Goal: Transaction & Acquisition: Purchase product/service

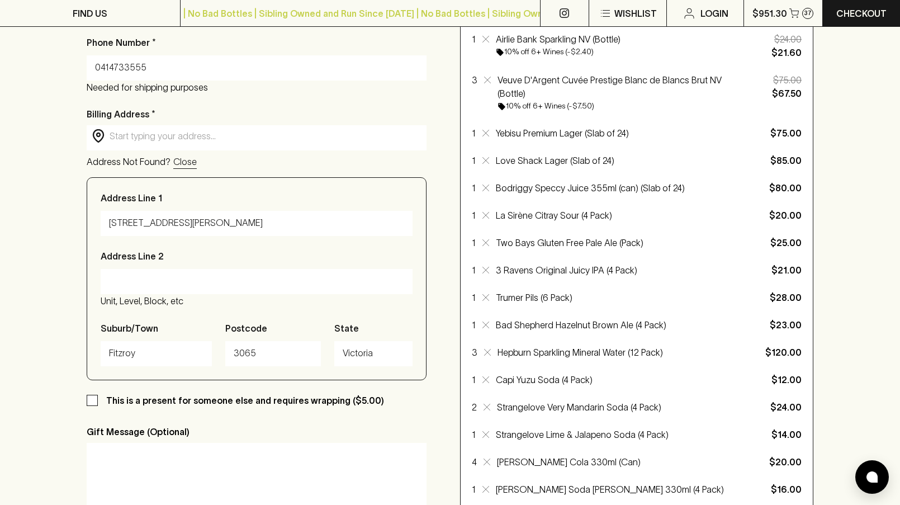
scroll to position [162, 0]
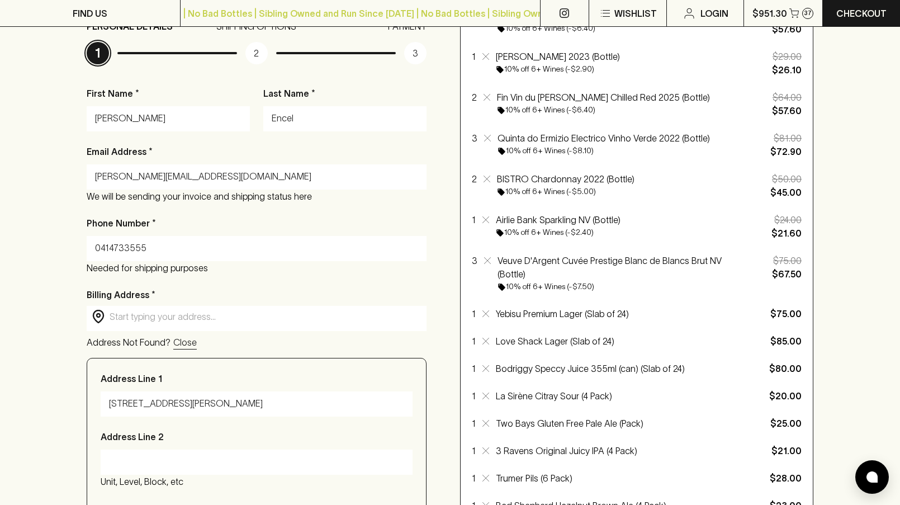
click at [176, 316] on input "text" at bounding box center [266, 316] width 312 height 13
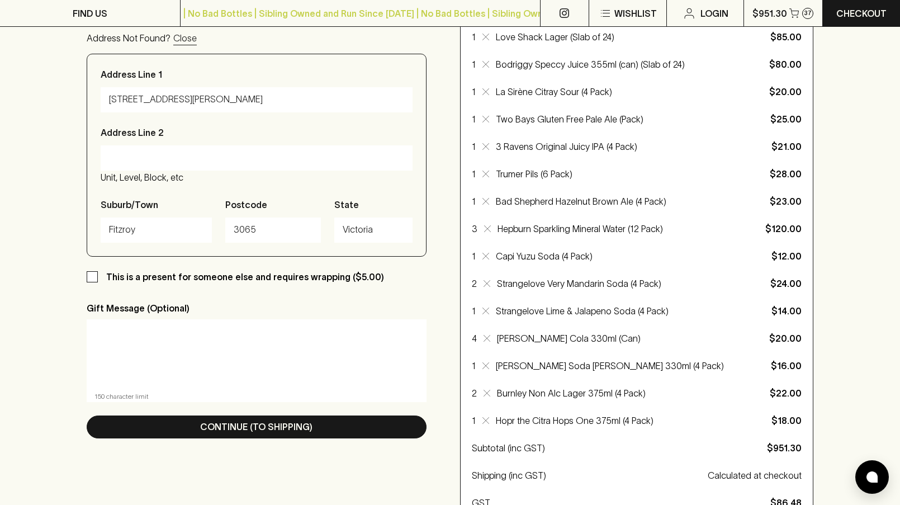
scroll to position [597, 0]
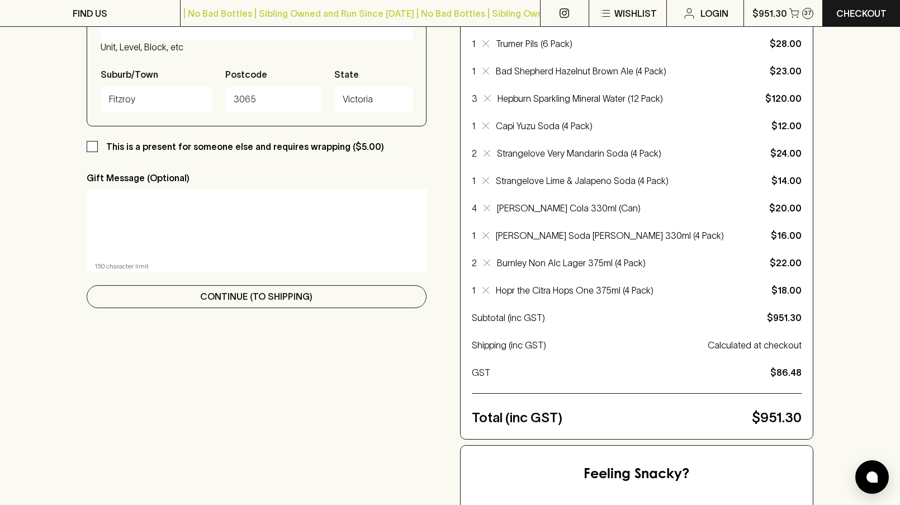
click at [175, 303] on button "Continue (To Shipping)" at bounding box center [257, 296] width 340 height 23
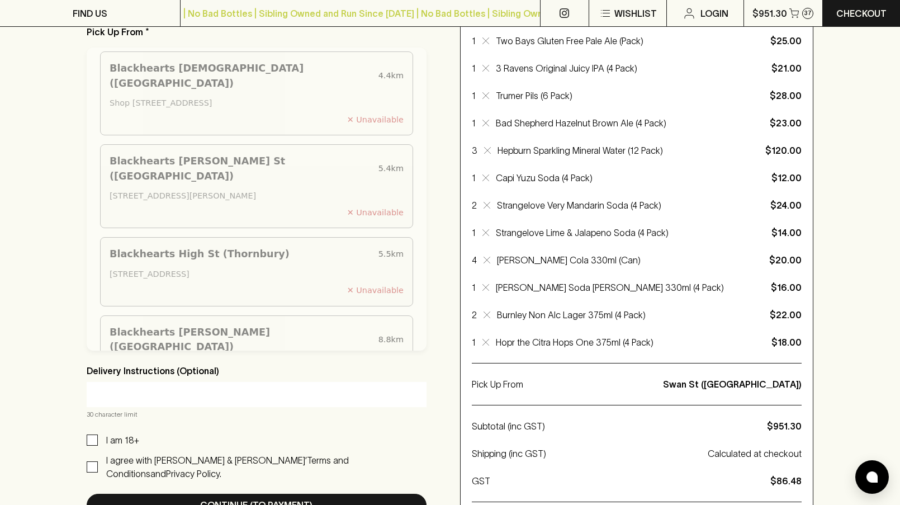
scroll to position [683, 0]
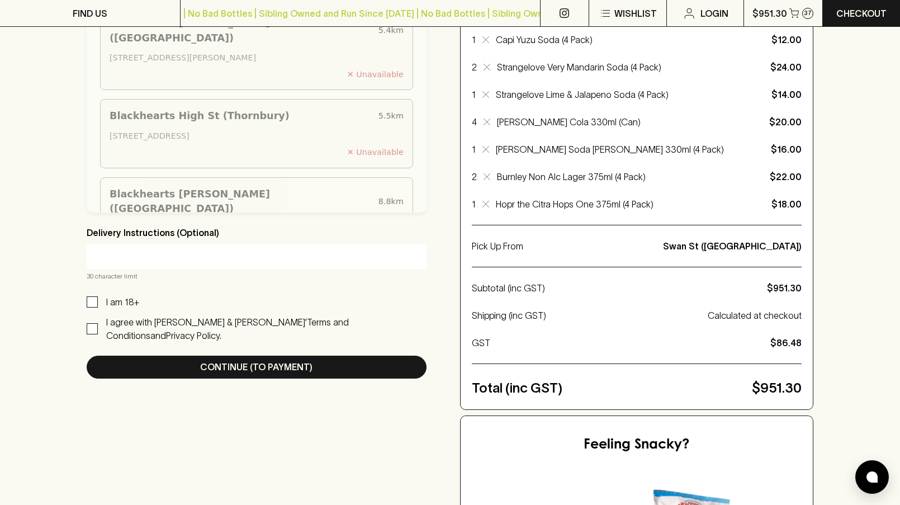
click at [112, 305] on p "I am 18+" at bounding box center [122, 301] width 33 height 13
click at [98, 305] on input "I am 18+" at bounding box center [92, 301] width 11 height 11
checkbox input "true"
click at [93, 323] on input "I agree with [PERSON_NAME] & [PERSON_NAME]’ Terms and Conditions and Privacy Po…" at bounding box center [92, 328] width 11 height 11
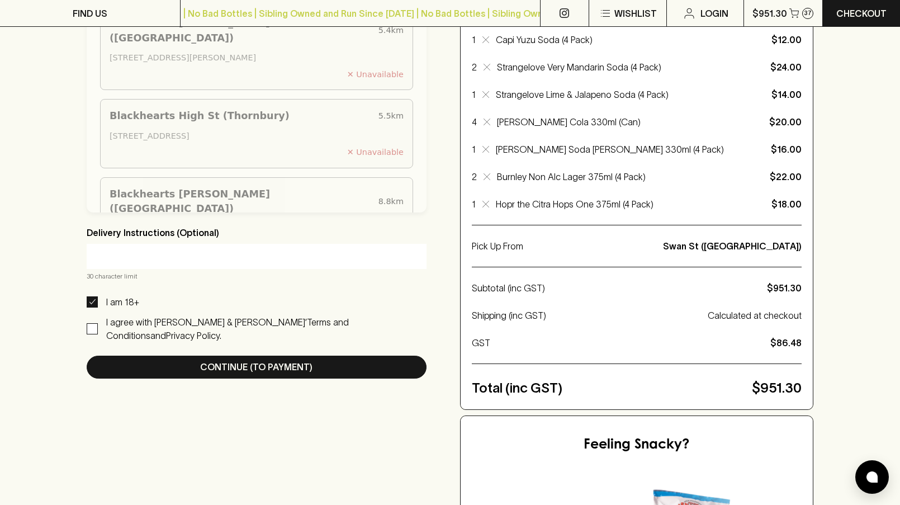
checkbox input "true"
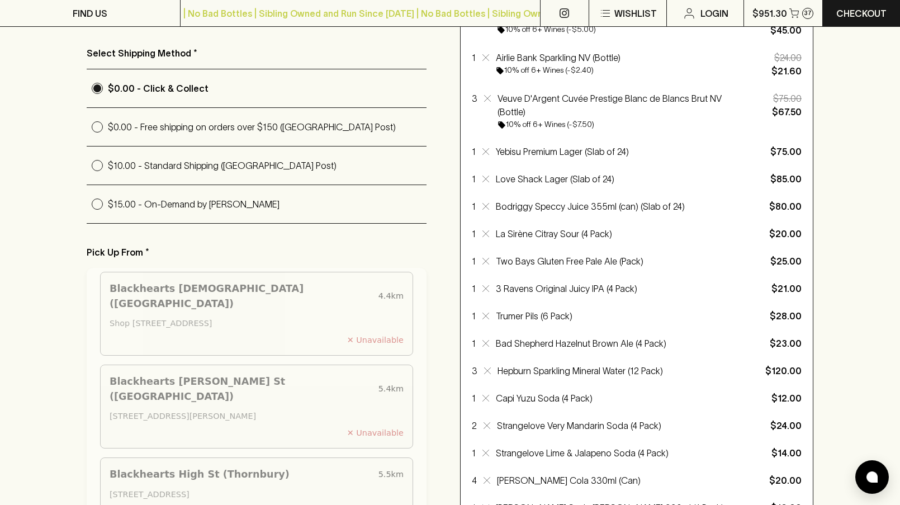
scroll to position [299, 0]
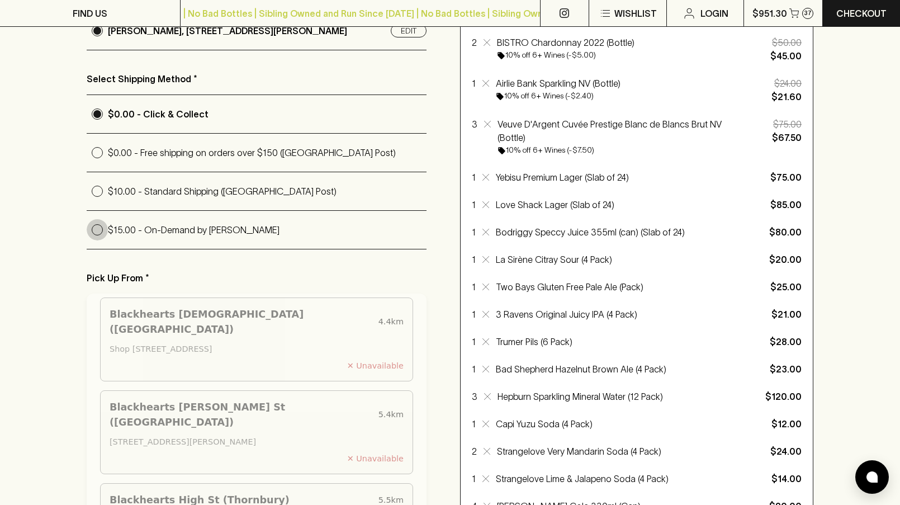
click at [100, 231] on input "$15.00 - On-Demand by [PERSON_NAME]" at bounding box center [97, 229] width 21 height 21
radio input "true"
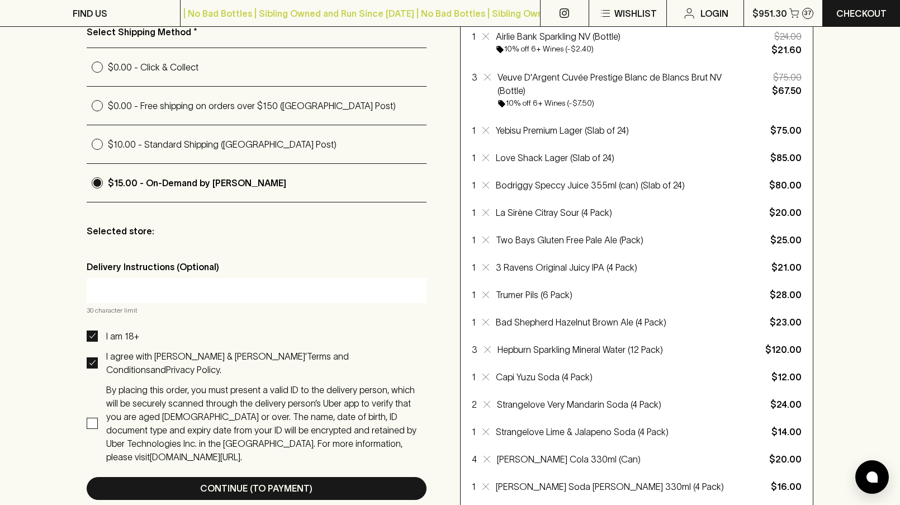
scroll to position [378, 0]
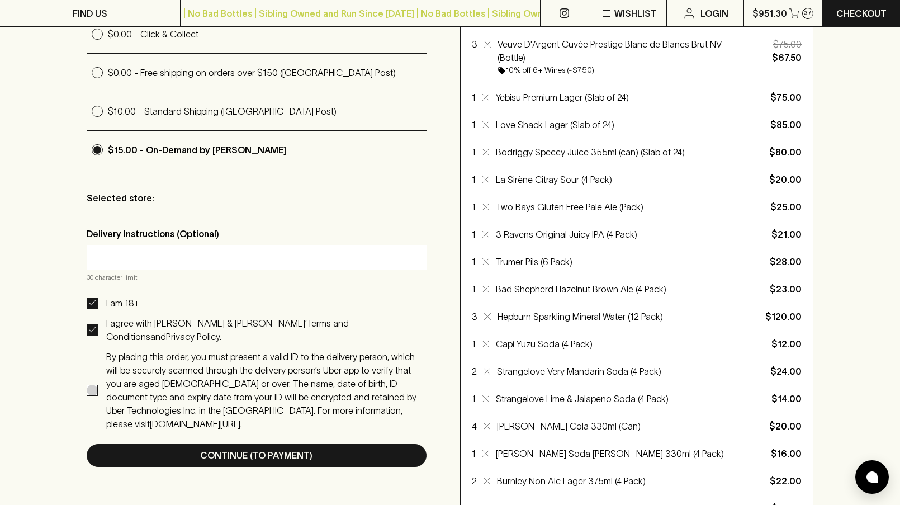
click at [89, 385] on input "By placing this order, you must present a valid ID to the delivery person, whic…" at bounding box center [92, 390] width 11 height 11
checkbox input "true"
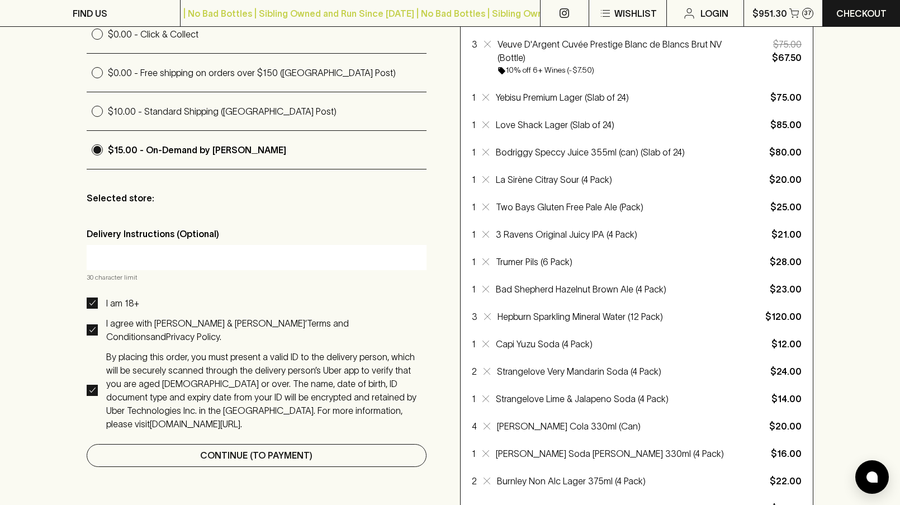
click at [145, 444] on button "Continue (To Payment)" at bounding box center [257, 455] width 340 height 23
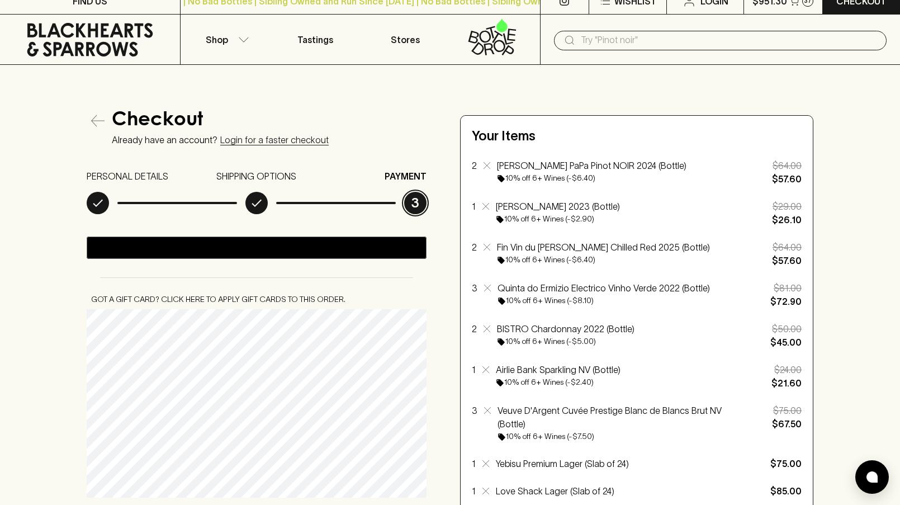
scroll to position [0, 0]
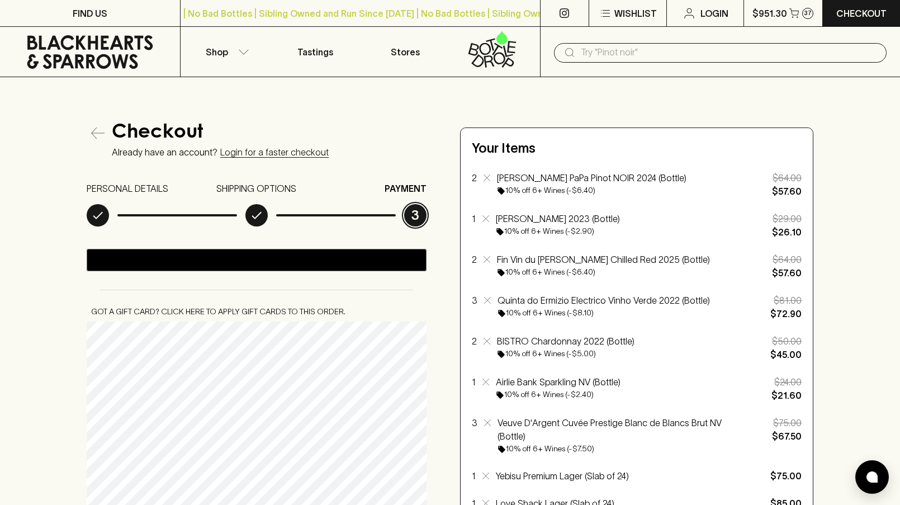
click at [98, 135] on icon "button" at bounding box center [97, 132] width 13 height 13
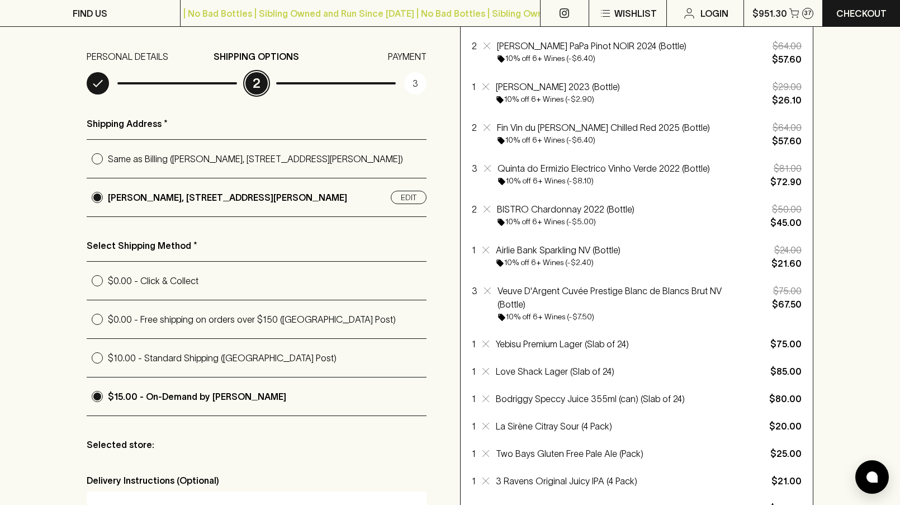
scroll to position [465, 0]
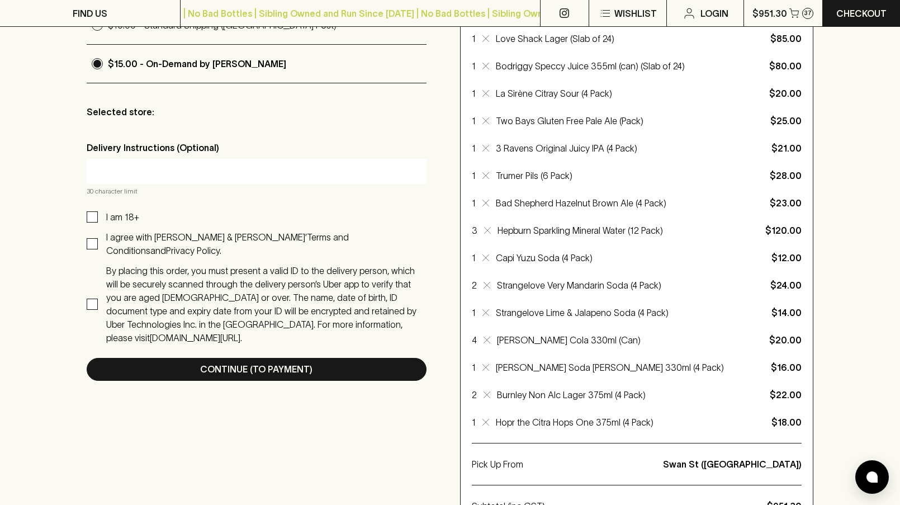
click at [122, 217] on p "I am 18+" at bounding box center [122, 216] width 33 height 13
click at [98, 217] on input "I am 18+" at bounding box center [92, 216] width 11 height 11
checkbox input "false"
click at [92, 238] on input "I agree with [PERSON_NAME] & [PERSON_NAME]’ Terms and Conditions and Privacy Po…" at bounding box center [92, 243] width 11 height 11
checkbox input "false"
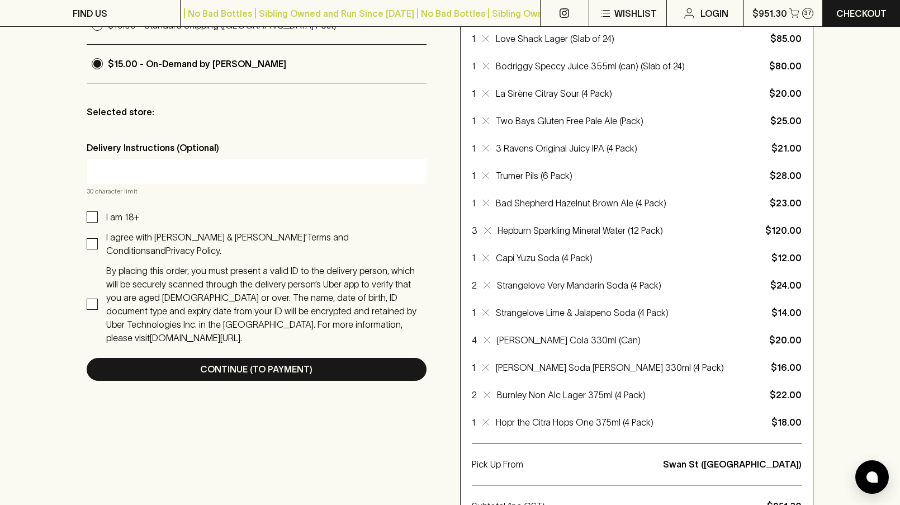
click at [64, 211] on div "Checkout Already have an account? Login for a faster checkout PERSONAL DETAILS …" at bounding box center [450, 282] width 900 height 1338
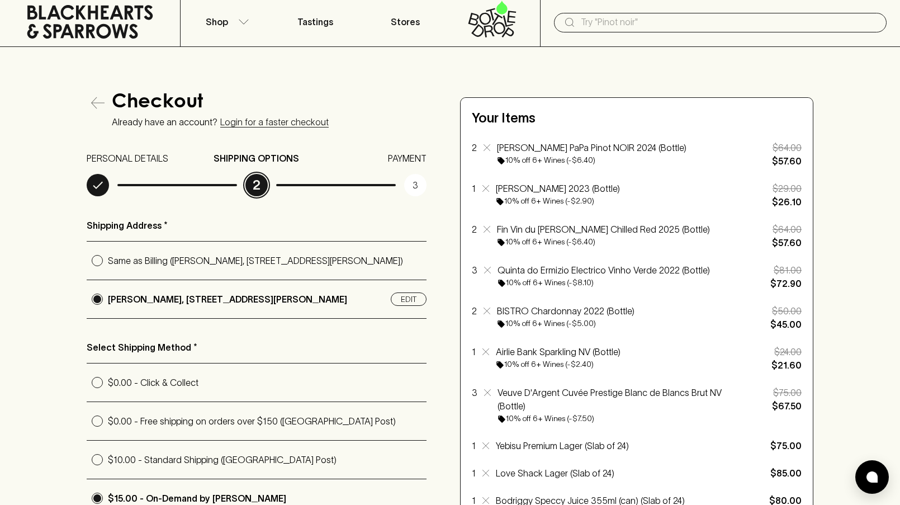
scroll to position [0, 0]
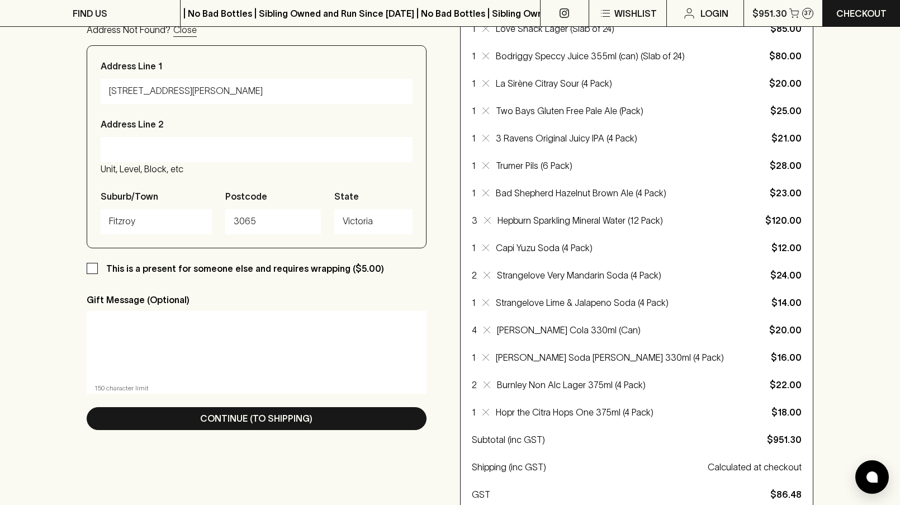
scroll to position [480, 0]
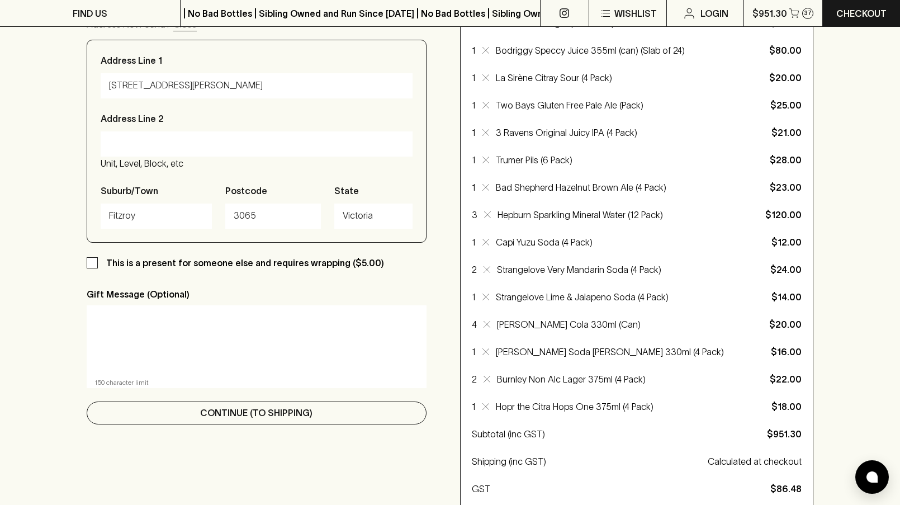
click at [193, 414] on button "Continue (To Shipping)" at bounding box center [257, 412] width 340 height 23
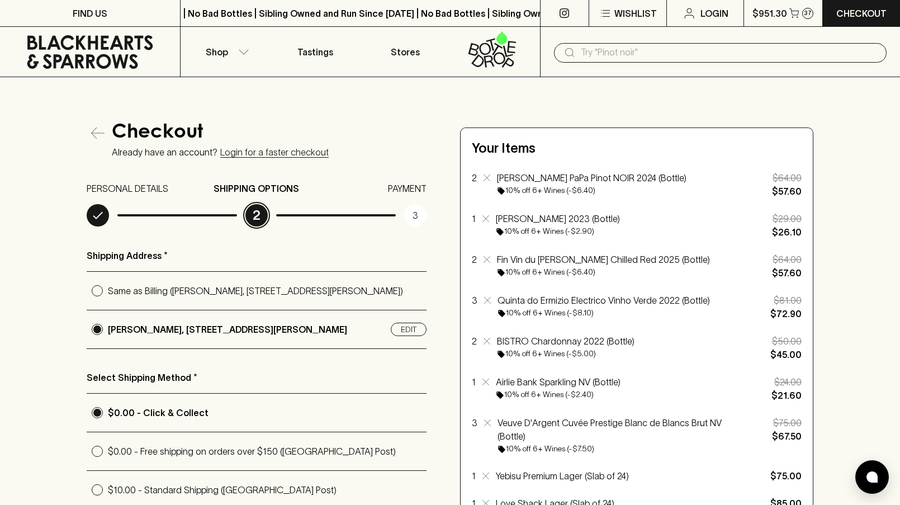
scroll to position [161, 0]
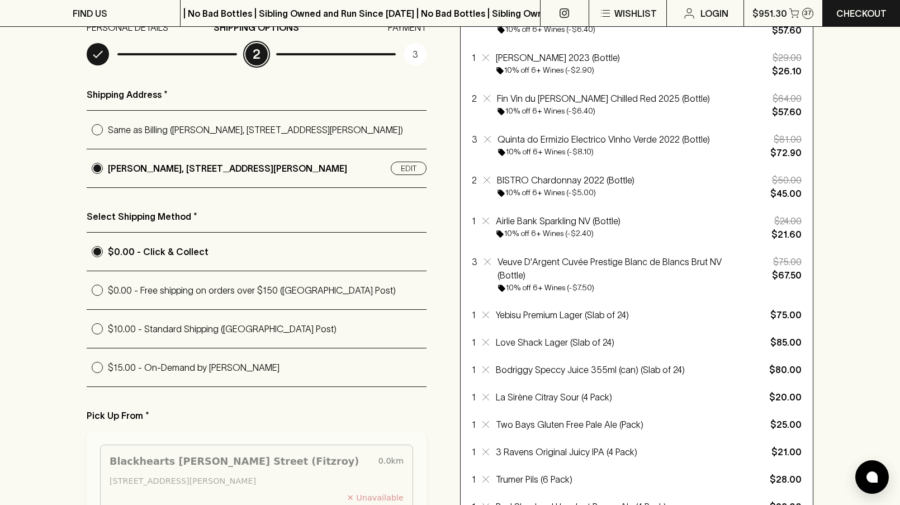
click at [180, 373] on p "$15.00 - On-Demand by [PERSON_NAME]" at bounding box center [267, 367] width 319 height 13
click at [108, 373] on input "$15.00 - On-Demand by [PERSON_NAME]" at bounding box center [97, 367] width 21 height 21
radio input "true"
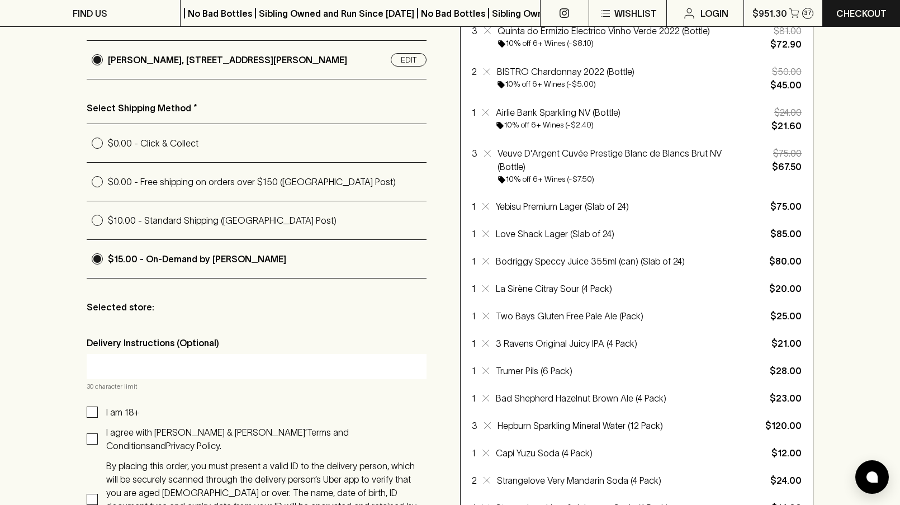
scroll to position [419, 0]
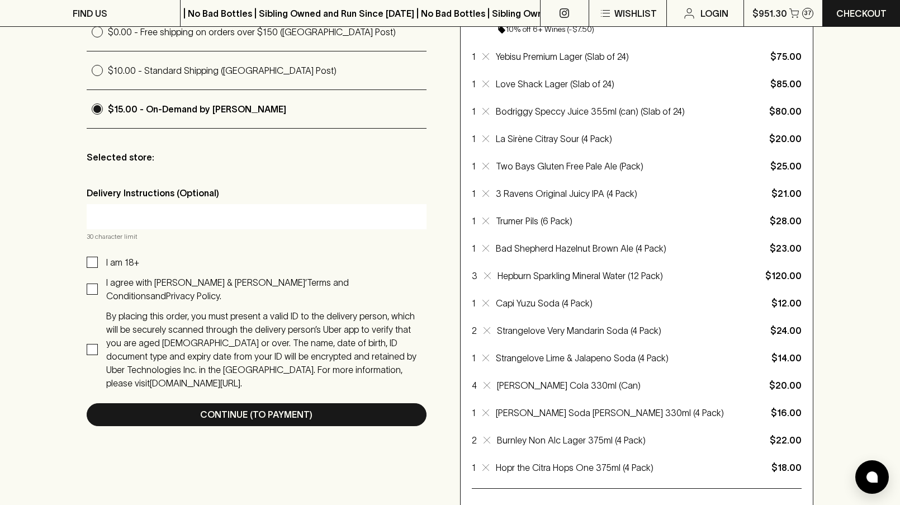
click at [113, 266] on p "I am 18+" at bounding box center [122, 261] width 33 height 13
click at [98, 266] on input "I am 18+" at bounding box center [92, 262] width 11 height 11
checkbox input "true"
click at [113, 277] on p "I agree with [PERSON_NAME] & [PERSON_NAME]’" at bounding box center [206, 282] width 201 height 10
click at [98, 283] on input "I agree with [PERSON_NAME] & [PERSON_NAME]’ Terms and Conditions and Privacy Po…" at bounding box center [92, 288] width 11 height 11
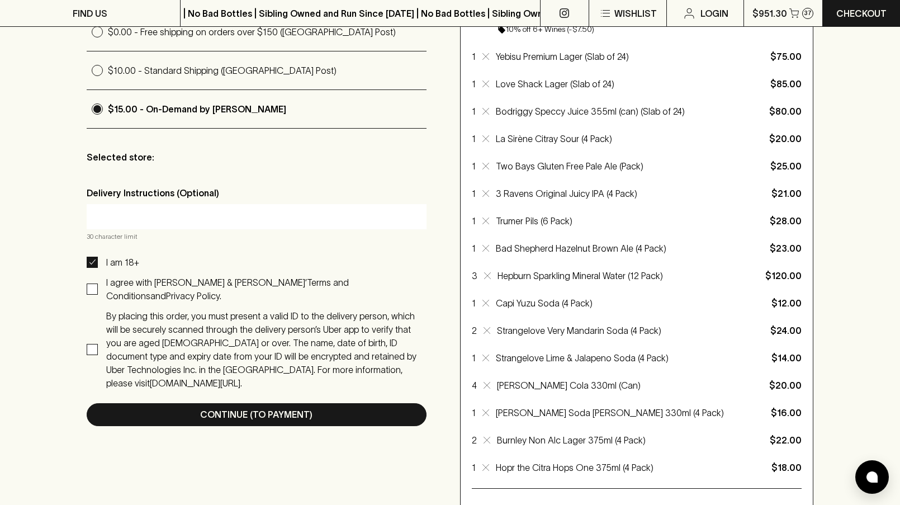
checkbox input "true"
click at [114, 327] on p "By placing this order, you must present a valid ID to the delivery person, whic…" at bounding box center [261, 349] width 310 height 77
click at [98, 344] on input "By placing this order, you must present a valid ID to the delivery person, whic…" at bounding box center [92, 349] width 11 height 11
checkbox input "true"
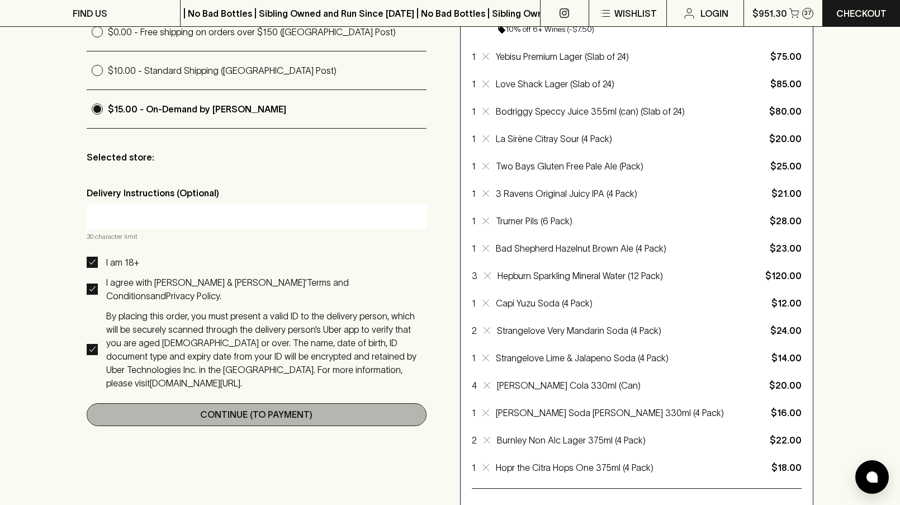
click at [178, 403] on button "Continue (To Payment)" at bounding box center [257, 414] width 340 height 23
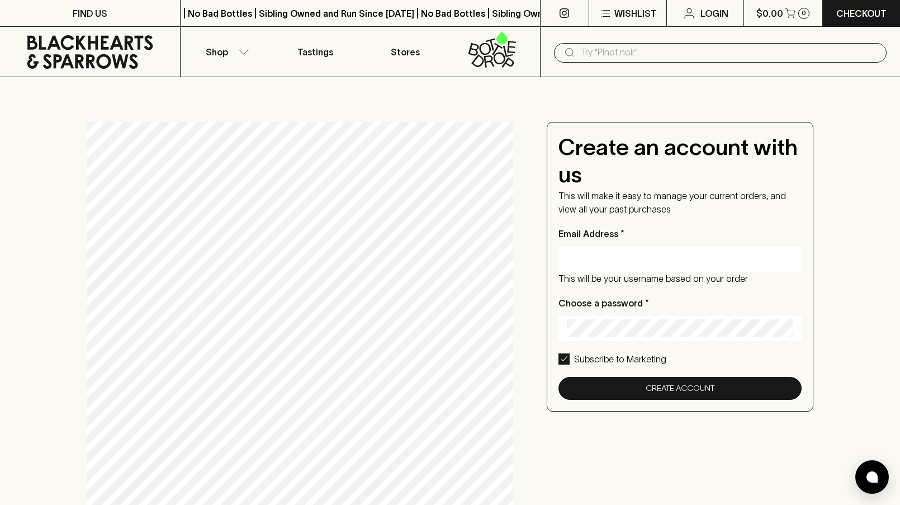
scroll to position [54, 0]
